Goal: Task Accomplishment & Management: Manage account settings

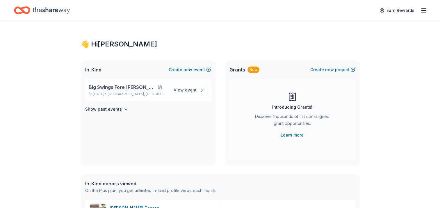
drag, startPoint x: 0, startPoint y: 0, endPoint x: 121, endPoint y: 89, distance: 150.1
click at [121, 89] on span "Big Swings Fore [PERSON_NAME]" at bounding box center [122, 87] width 66 height 7
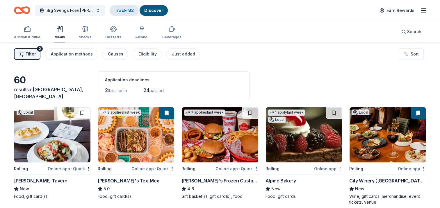
click at [117, 13] on div "Track · 82" at bounding box center [124, 10] width 28 height 10
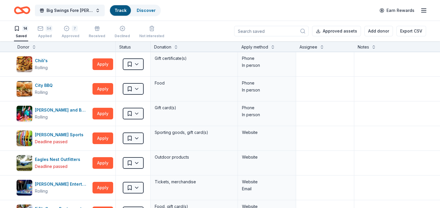
click at [123, 9] on div "Track" at bounding box center [120, 10] width 21 height 10
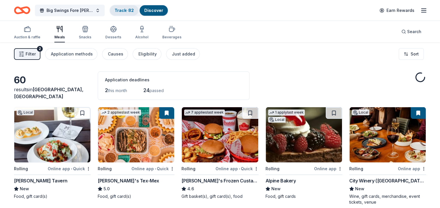
click at [114, 14] on div "Track · 82" at bounding box center [124, 10] width 28 height 10
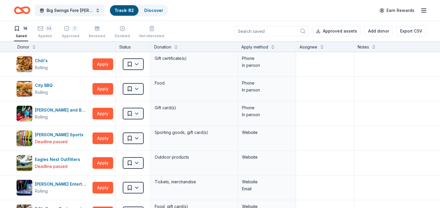
drag, startPoint x: 47, startPoint y: 37, endPoint x: 50, endPoint y: 41, distance: 4.9
click at [46, 38] on div "Applied" at bounding box center [44, 36] width 15 height 5
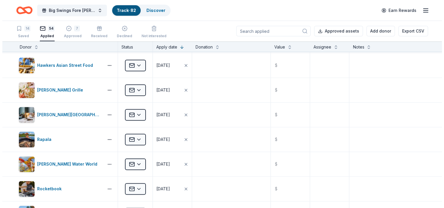
scroll to position [901, 0]
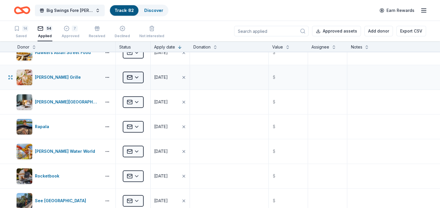
click at [138, 76] on html "Big Swings Fore [PERSON_NAME] Track · 82 Discover Earn Rewards 14 Saved 54 Appl…" at bounding box center [220, 104] width 440 height 208
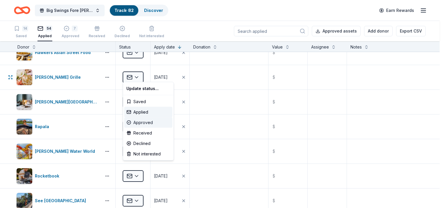
click at [137, 124] on div "Approved" at bounding box center [148, 122] width 48 height 10
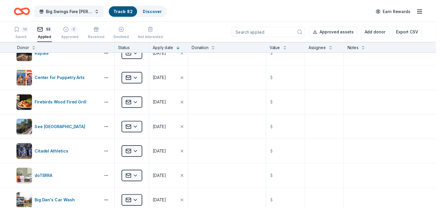
scroll to position [753, 0]
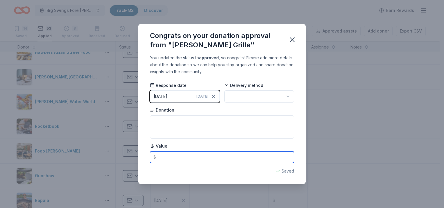
click at [176, 153] on input "text" at bounding box center [222, 157] width 144 height 12
click at [175, 153] on input "text" at bounding box center [222, 157] width 144 height 12
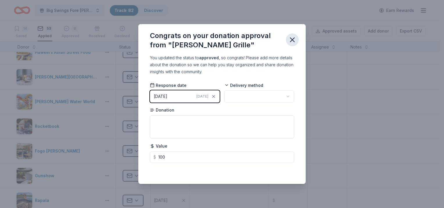
type input "100.00"
click at [295, 40] on icon "button" at bounding box center [292, 40] width 8 height 8
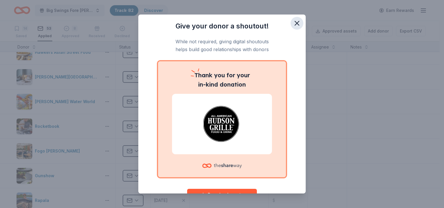
click at [293, 21] on icon "button" at bounding box center [297, 23] width 8 height 8
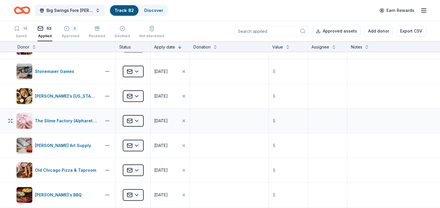
scroll to position [0, 0]
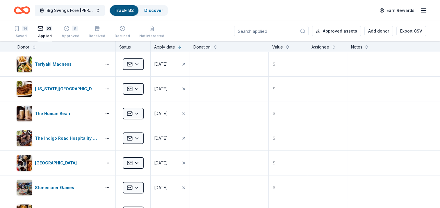
click at [18, 33] on div "14 Saved" at bounding box center [21, 32] width 14 height 13
